Goal: Task Accomplishment & Management: Manage account settings

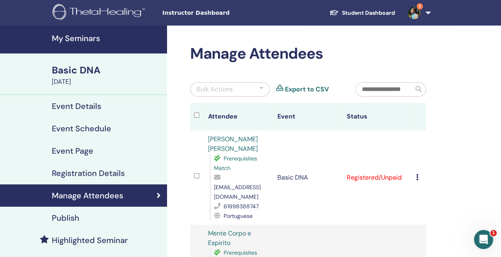
click at [91, 104] on h4 "Event Details" at bounding box center [76, 106] width 49 height 10
click at [75, 107] on h4 "Event Details" at bounding box center [76, 106] width 49 height 10
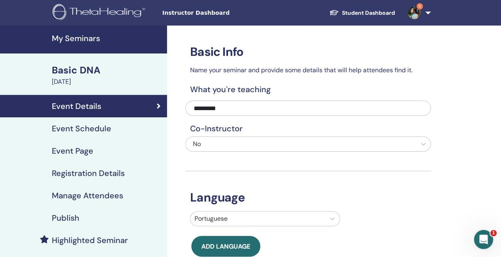
click at [97, 197] on h4 "Manage Attendees" at bounding box center [87, 195] width 71 height 10
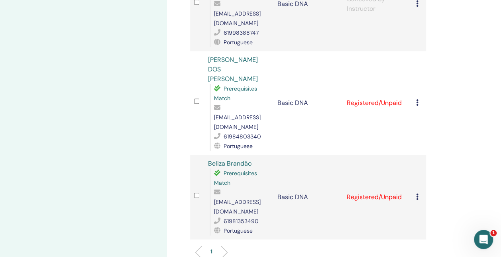
scroll to position [279, 0]
